Goal: Task Accomplishment & Management: Use online tool/utility

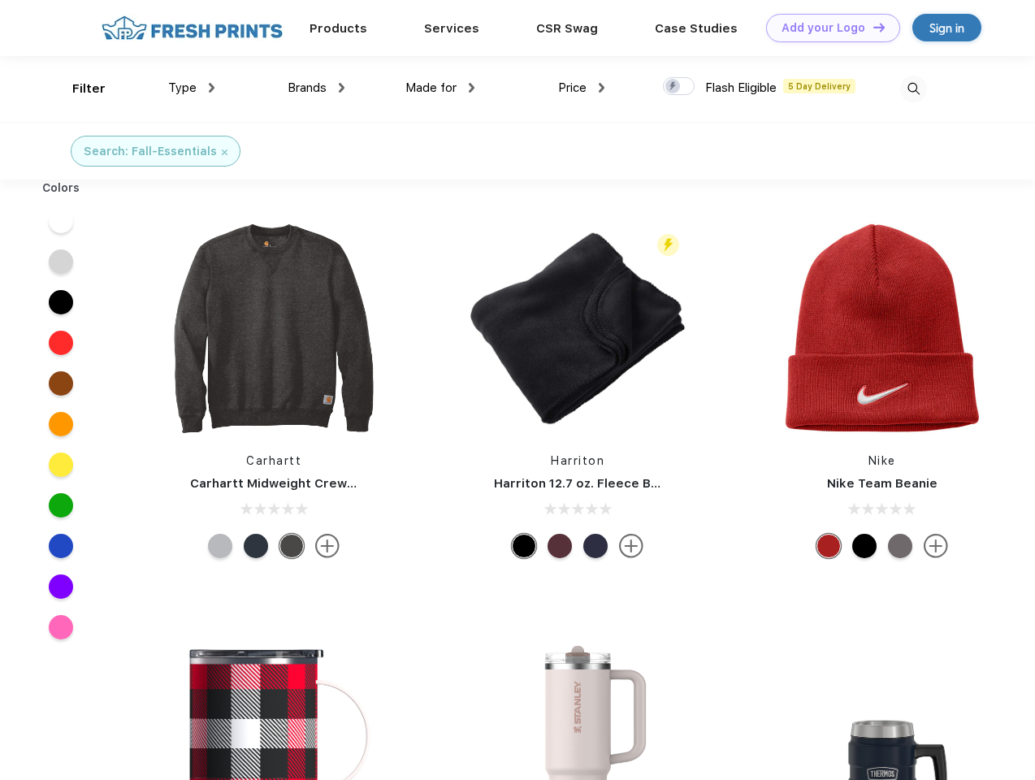
click at [827, 28] on link "Add your Logo Design Tool" at bounding box center [833, 28] width 134 height 28
click at [0, 0] on div "Design Tool" at bounding box center [0, 0] width 0 height 0
click at [872, 27] on link "Add your Logo Design Tool" at bounding box center [833, 28] width 134 height 28
click at [78, 89] on div "Filter" at bounding box center [88, 89] width 33 height 19
click at [192, 88] on span "Type" at bounding box center [182, 87] width 28 height 15
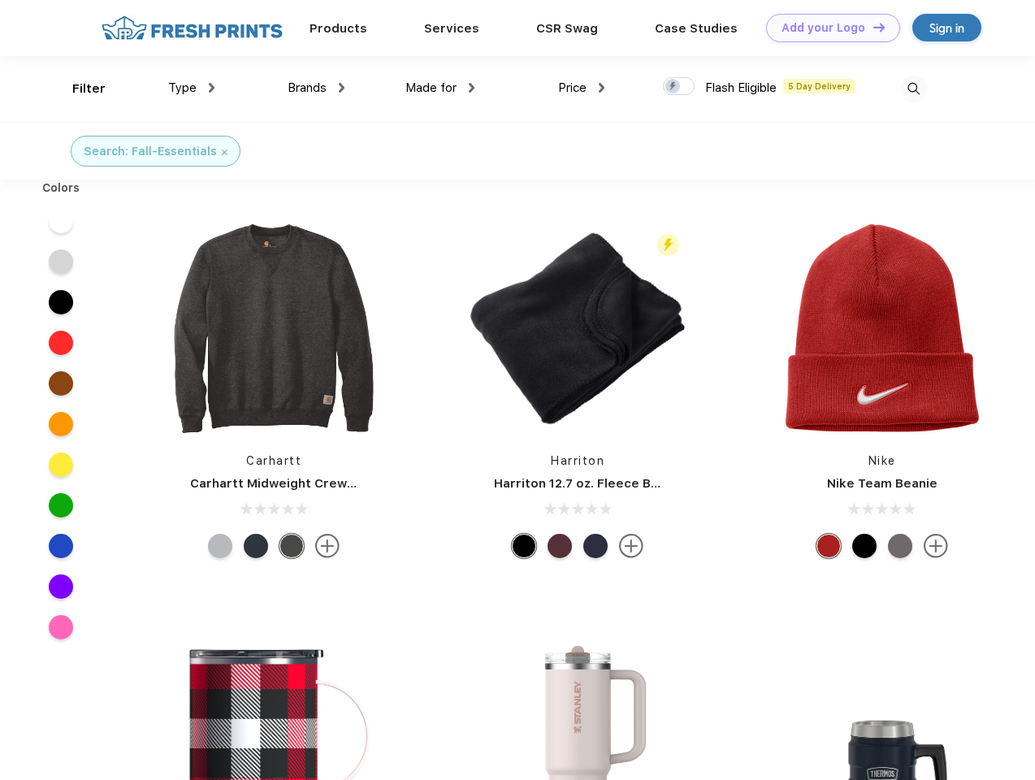
click at [316, 88] on span "Brands" at bounding box center [307, 87] width 39 height 15
click at [440, 88] on span "Made for" at bounding box center [430, 87] width 51 height 15
click at [582, 88] on span "Price" at bounding box center [572, 87] width 28 height 15
click at [679, 87] on div at bounding box center [679, 86] width 32 height 18
click at [674, 87] on input "checkbox" at bounding box center [668, 81] width 11 height 11
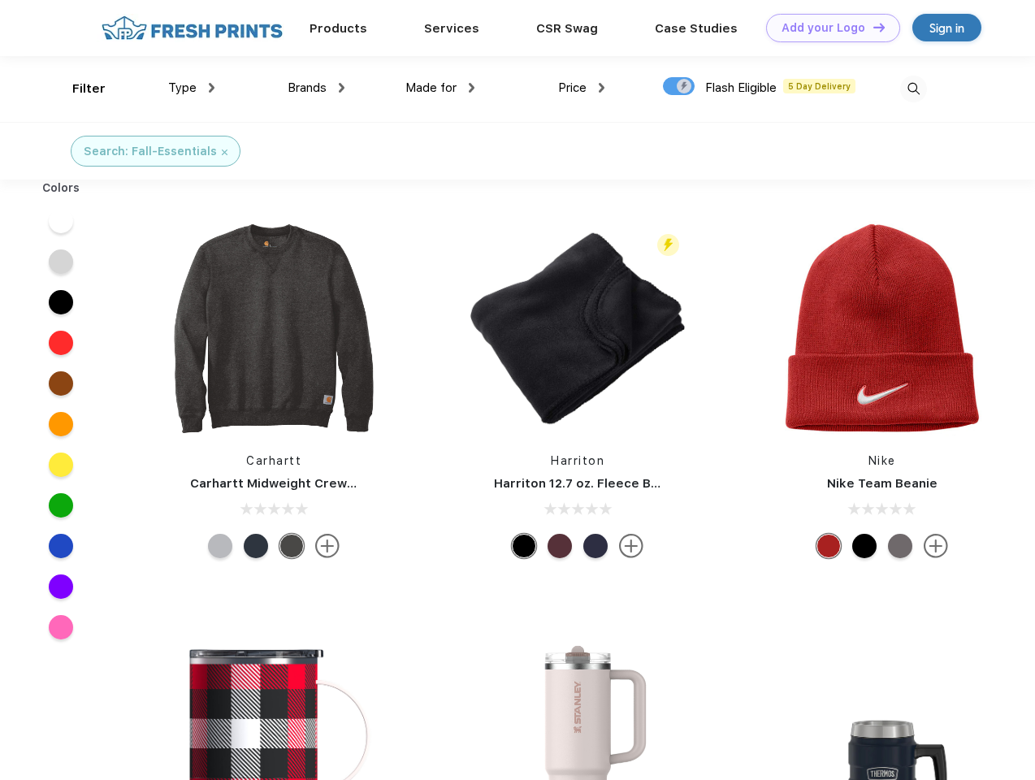
click at [913, 89] on img at bounding box center [913, 89] width 27 height 27
